Goal: Submit feedback/report problem

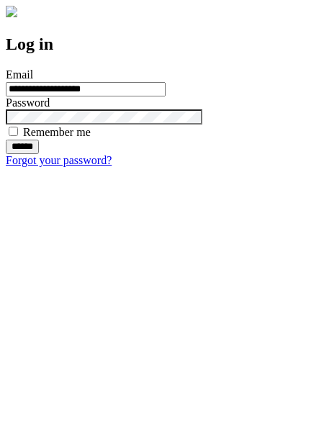
type input "**********"
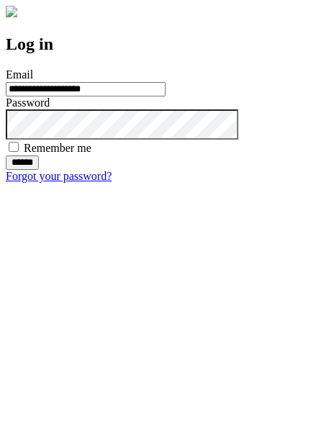
click at [39, 170] on input "******" at bounding box center [22, 162] width 33 height 14
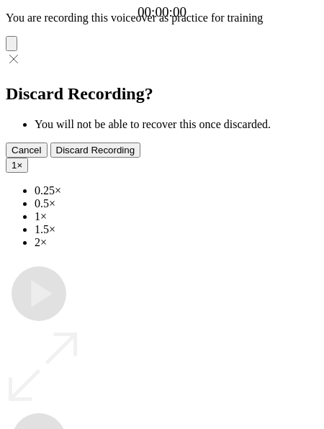
type input "**********"
